Goal: Register for event/course

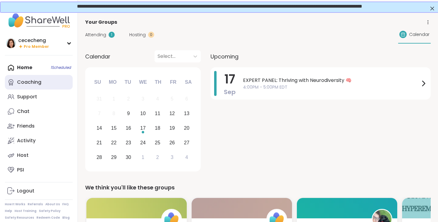
click at [39, 81] on div "Coaching" at bounding box center [29, 82] width 24 height 7
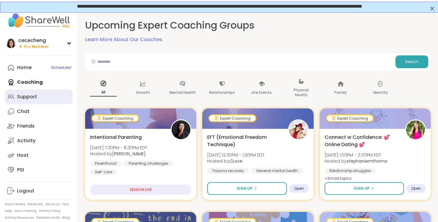
click at [39, 96] on link "Support" at bounding box center [39, 96] width 68 height 15
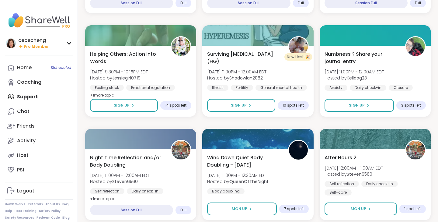
scroll to position [519, 0]
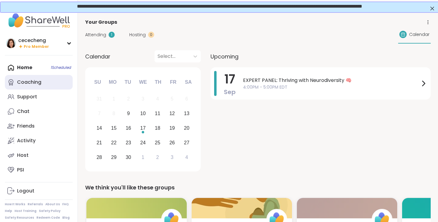
click at [52, 80] on link "Coaching" at bounding box center [39, 82] width 68 height 15
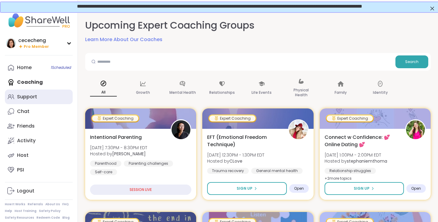
click at [48, 97] on link "Support" at bounding box center [39, 96] width 68 height 15
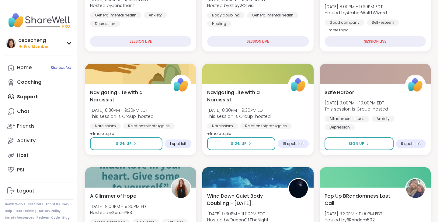
scroll to position [267, 0]
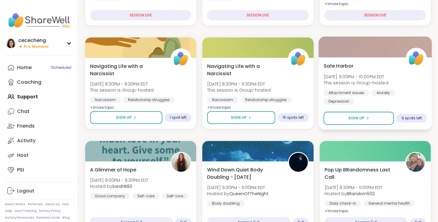
click at [375, 79] on span "[DATE] 9:00PM - 10:00PM EDT" at bounding box center [355, 76] width 65 height 6
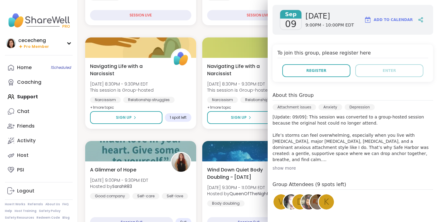
scroll to position [0, 0]
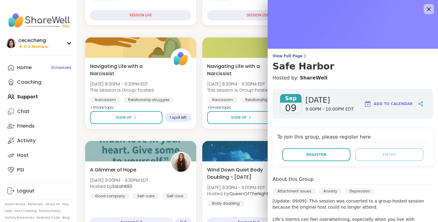
click at [431, 4] on div at bounding box center [429, 9] width 10 height 10
click at [435, 8] on img at bounding box center [353, 24] width 170 height 49
click at [432, 8] on icon at bounding box center [429, 9] width 8 height 8
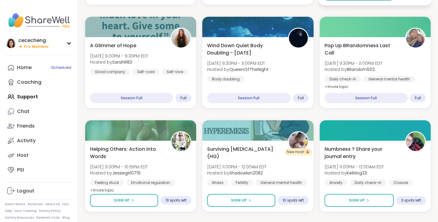
scroll to position [397, 0]
